Goal: Information Seeking & Learning: Understand process/instructions

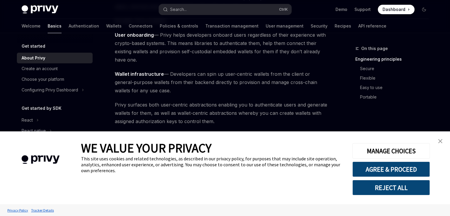
type textarea "*"
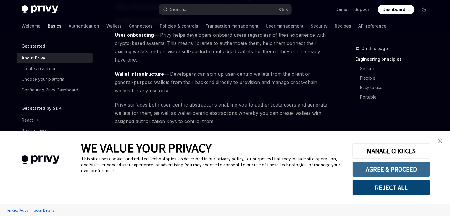
click at [373, 165] on button "AGREE & PROCEED" at bounding box center [390, 168] width 77 height 15
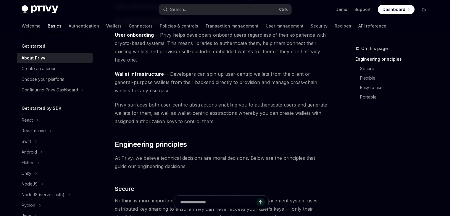
scroll to position [59, 0]
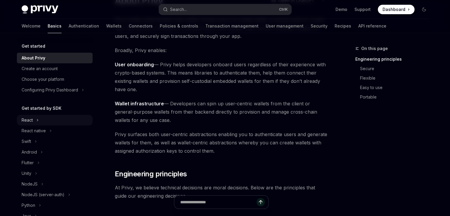
click at [34, 124] on div "React" at bounding box center [55, 120] width 76 height 11
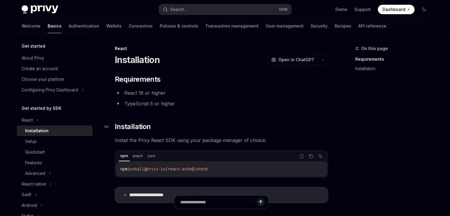
scroll to position [82, 0]
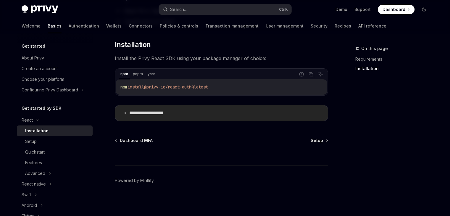
click at [147, 113] on p "**********" at bounding box center [153, 113] width 48 height 6
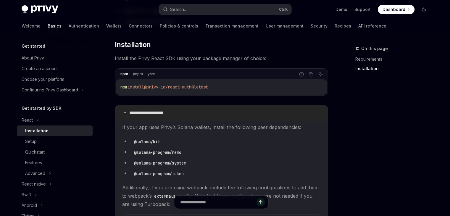
click at [147, 113] on p "**********" at bounding box center [153, 113] width 48 height 6
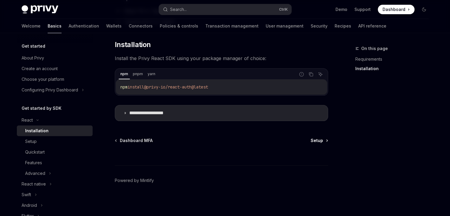
click at [318, 138] on span "Setup" at bounding box center [316, 140] width 12 height 6
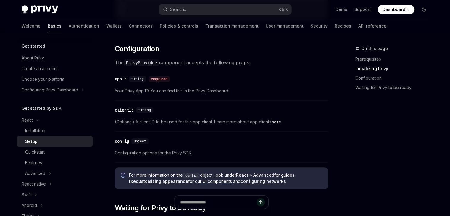
scroll to position [217, 0]
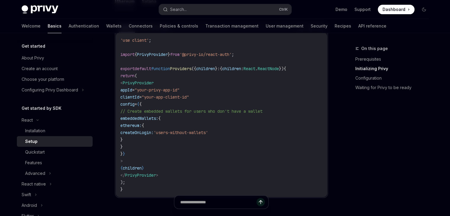
click at [43, 7] on img at bounding box center [40, 9] width 37 height 8
type textarea "*"
